Goal: Find specific page/section: Find specific page/section

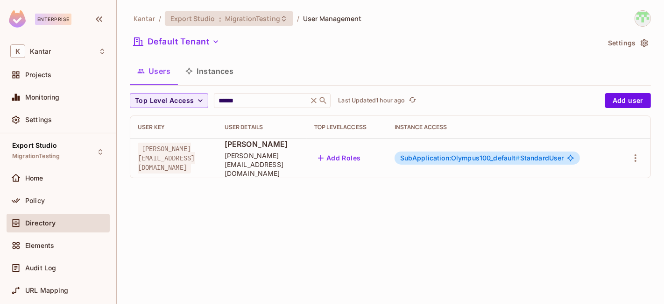
click at [215, 18] on div "Export Studio : MigrationTesting" at bounding box center [223, 18] width 106 height 9
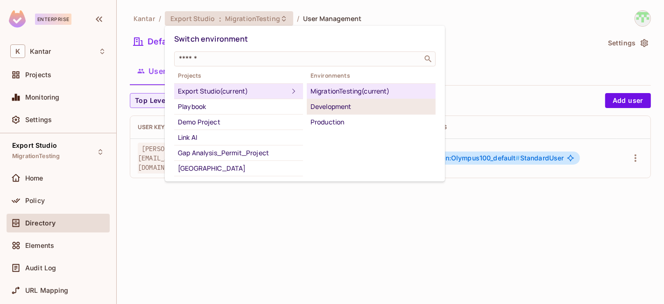
click at [321, 101] on div "Development" at bounding box center [371, 106] width 121 height 11
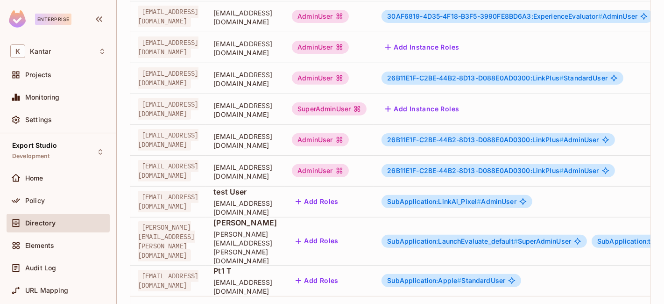
scroll to position [346, 0]
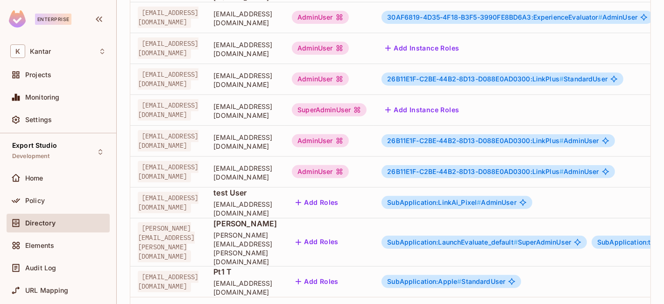
click at [614, 280] on body "Enterprise K Kantar Projects Monitoring Settings Export Studio Development Home…" at bounding box center [332, 152] width 664 height 304
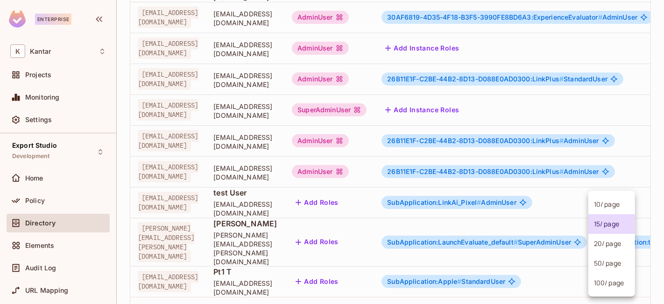
click at [607, 287] on li "100 / page" at bounding box center [611, 283] width 47 height 20
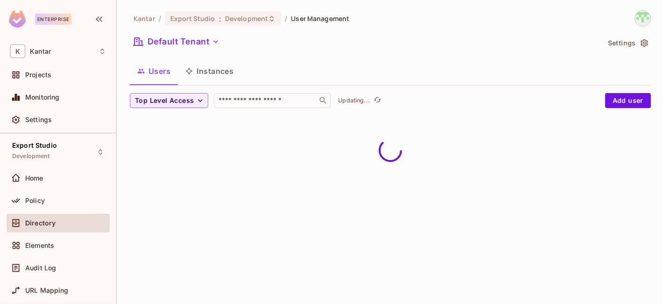
scroll to position [0, 0]
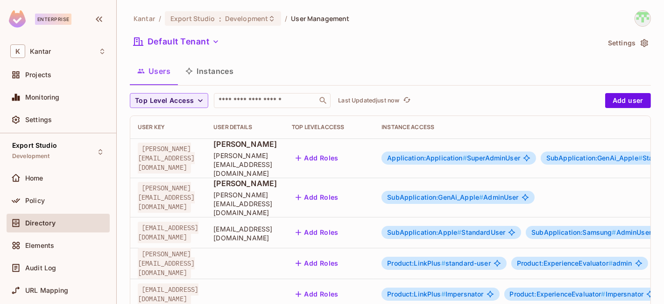
click at [215, 80] on button "Instances" at bounding box center [209, 70] width 63 height 23
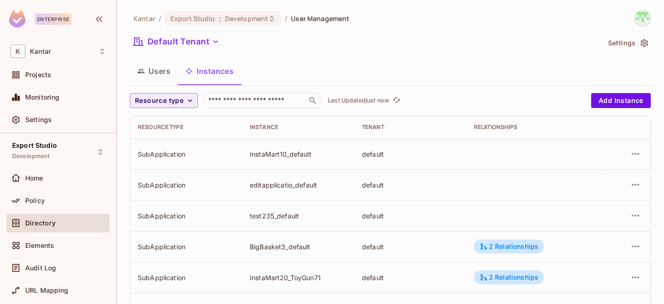
scroll to position [348, 0]
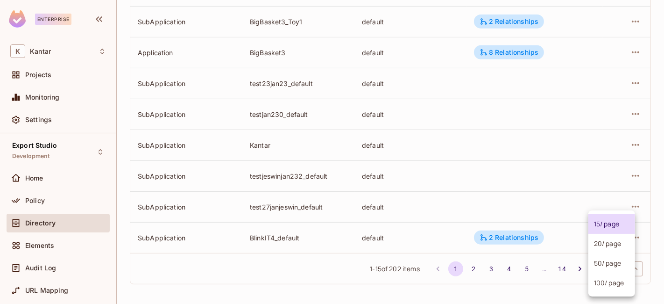
click at [592, 265] on body "Enterprise K Kantar Projects Monitoring Settings Export Studio Development Home…" at bounding box center [332, 152] width 664 height 304
click at [600, 282] on li "100 / page" at bounding box center [611, 283] width 47 height 20
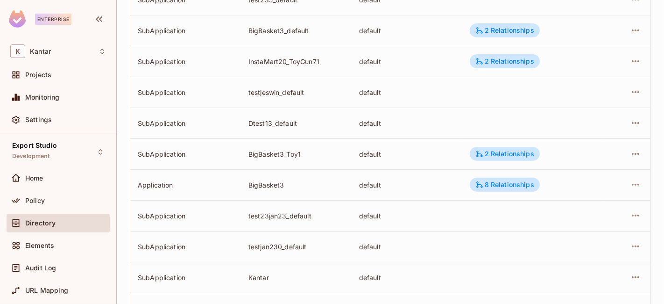
scroll to position [0, 0]
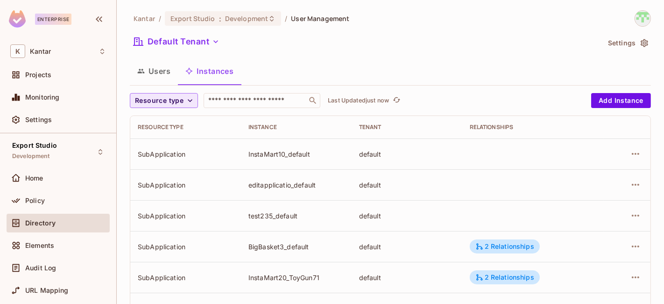
click at [167, 97] on span "Resource type" at bounding box center [159, 101] width 49 height 12
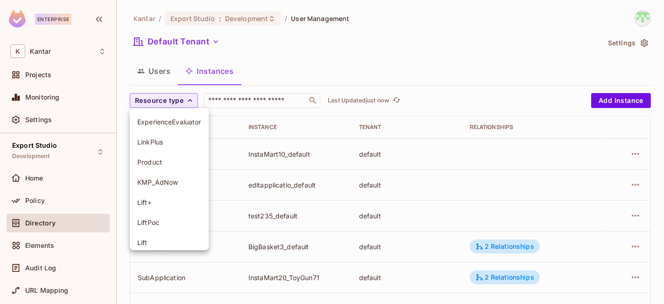
scroll to position [106, 0]
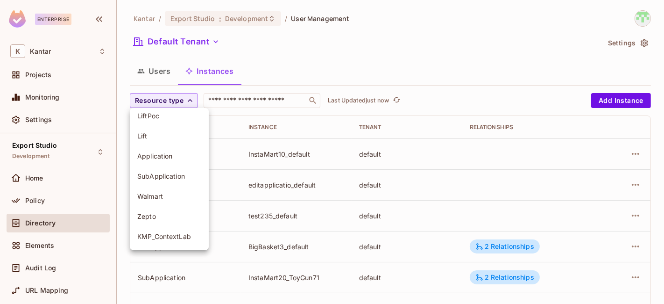
click at [157, 155] on span "Application" at bounding box center [169, 155] width 64 height 9
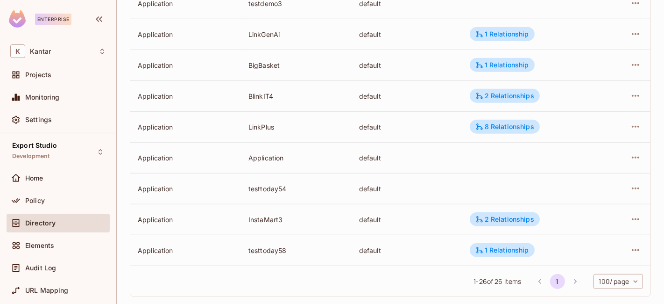
scroll to position [687, 0]
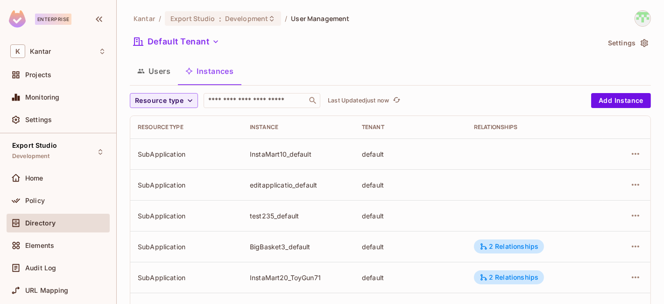
scroll to position [0, 0]
click at [190, 102] on icon "button" at bounding box center [189, 99] width 9 height 9
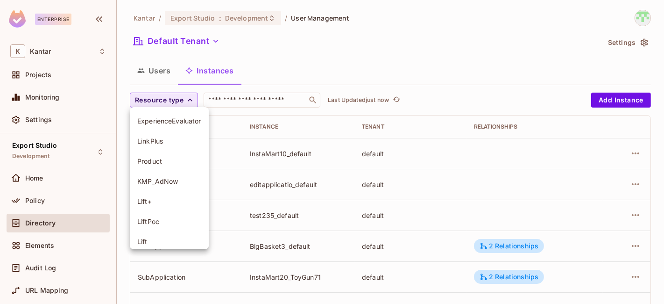
scroll to position [106, 0]
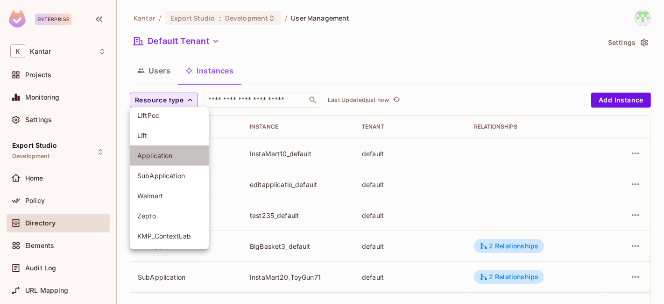
click at [156, 158] on span "Application" at bounding box center [169, 155] width 64 height 9
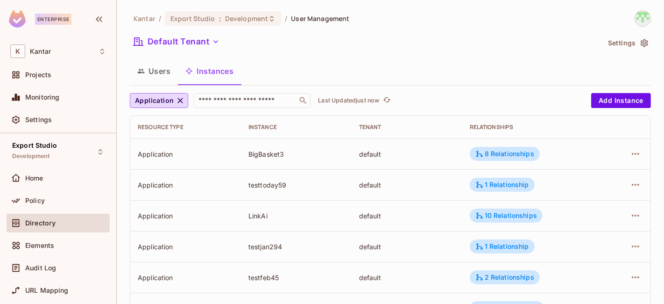
scroll to position [348, 0]
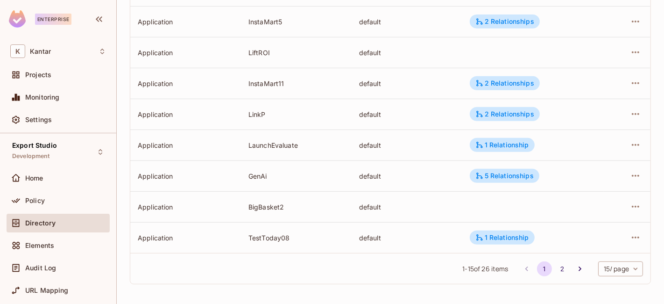
click at [604, 264] on body "Enterprise K Kantar Projects Monitoring Settings Export Studio Development Home…" at bounding box center [332, 152] width 664 height 304
click at [593, 284] on li "100 / page" at bounding box center [611, 283] width 47 height 20
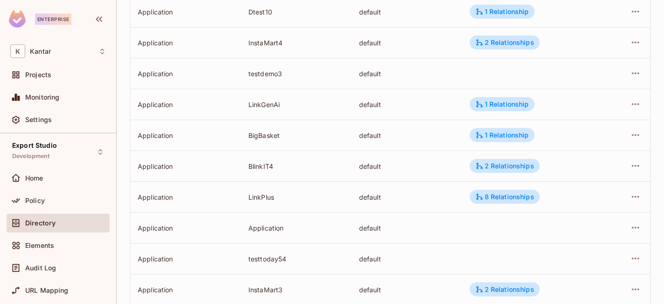
scroll to position [687, 0]
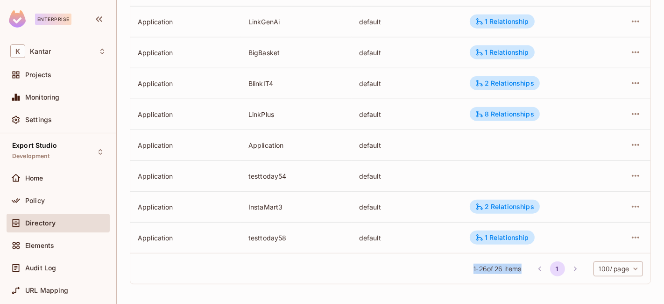
drag, startPoint x: 516, startPoint y: 272, endPoint x: 454, endPoint y: 270, distance: 62.1
click at [454, 270] on div "1 - 26 of 26 items 1 100 / page *** ​" at bounding box center [390, 268] width 520 height 31
click at [371, 278] on div "1 - 26 of 26 items 1 100 / page *** ​" at bounding box center [390, 268] width 520 height 31
